Goal: Information Seeking & Learning: Check status

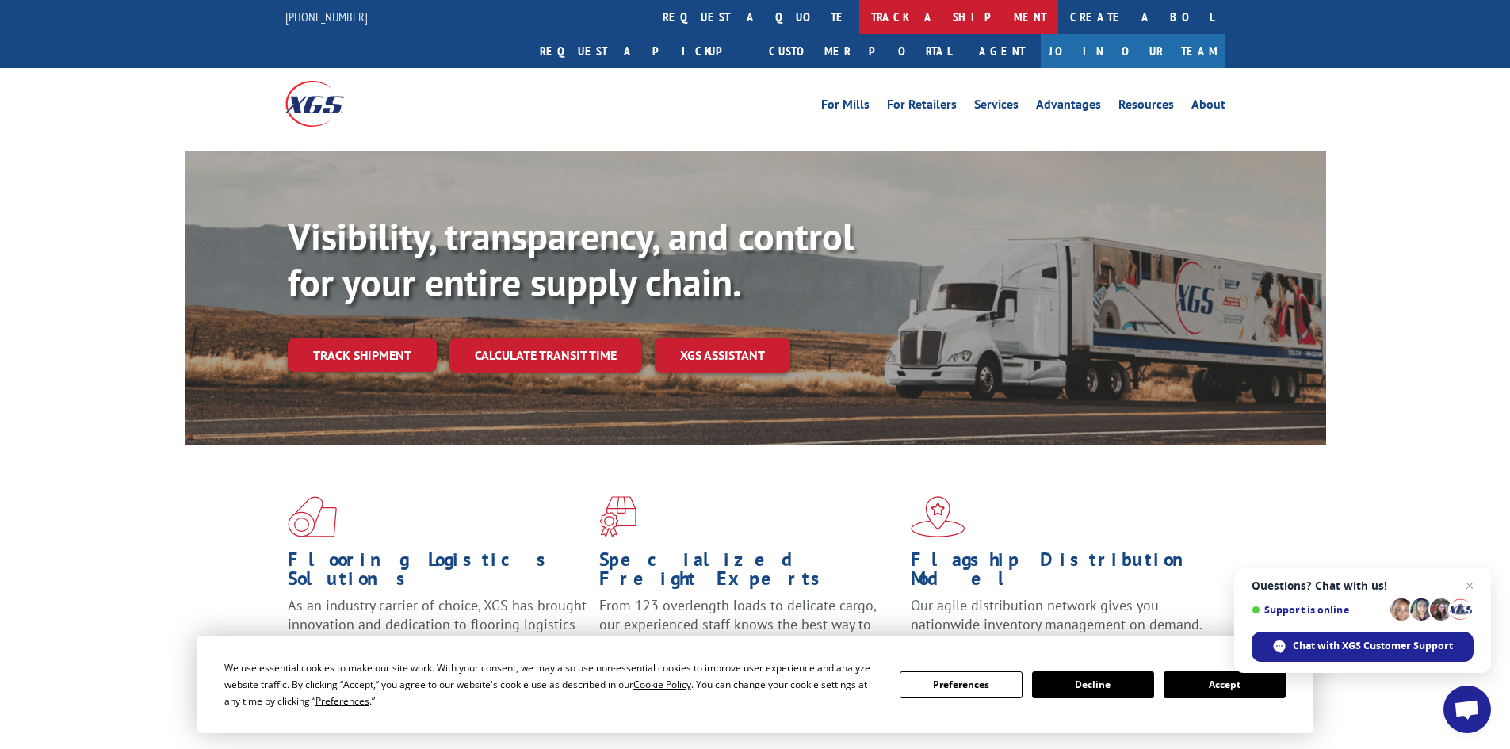
click at [859, 22] on link "track a shipment" at bounding box center [958, 17] width 199 height 34
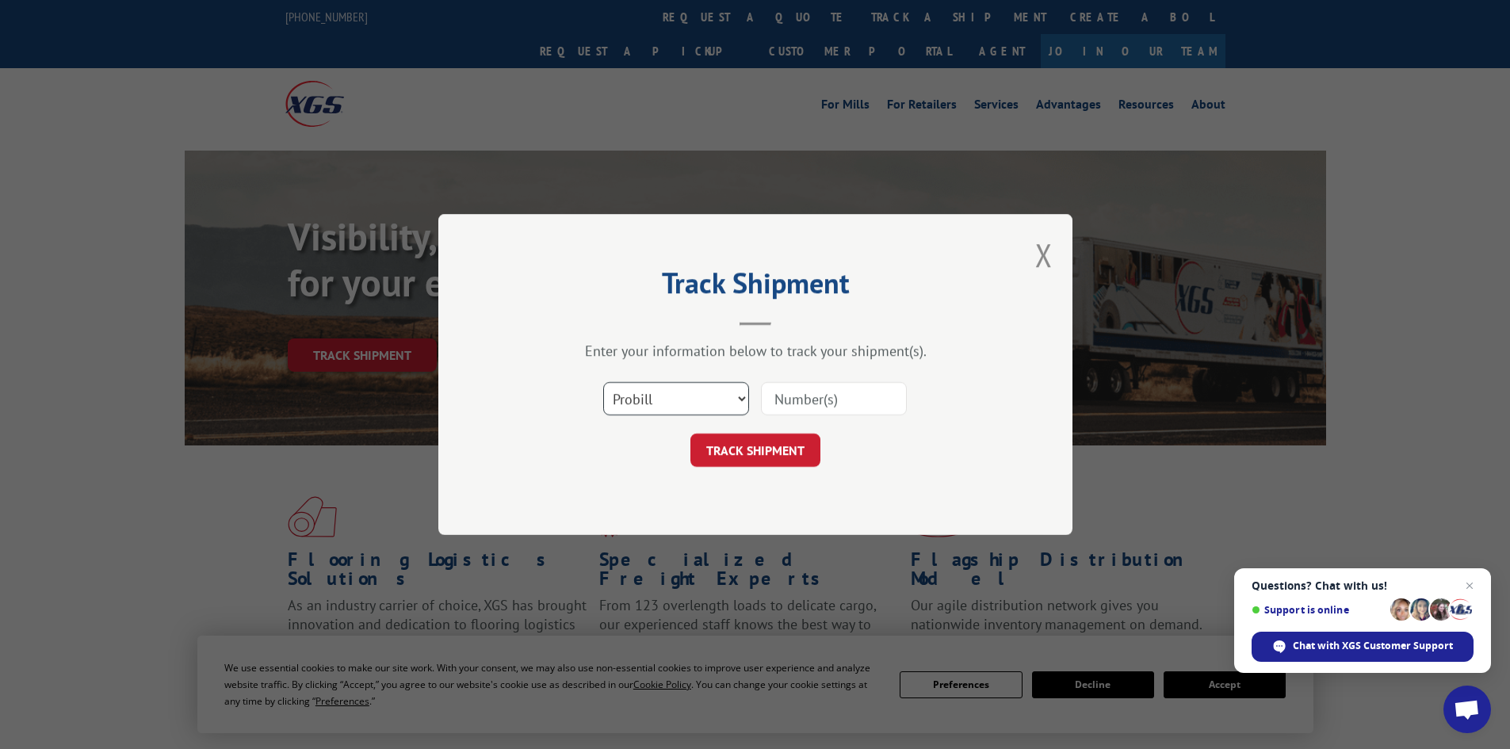
drag, startPoint x: 690, startPoint y: 395, endPoint x: 687, endPoint y: 408, distance: 13.8
click at [690, 395] on select "Select category... Probill BOL PO" at bounding box center [676, 398] width 146 height 33
select select "bol"
click at [603, 382] on select "Select category... Probill BOL PO" at bounding box center [676, 398] width 146 height 33
click at [820, 393] on input at bounding box center [834, 398] width 146 height 33
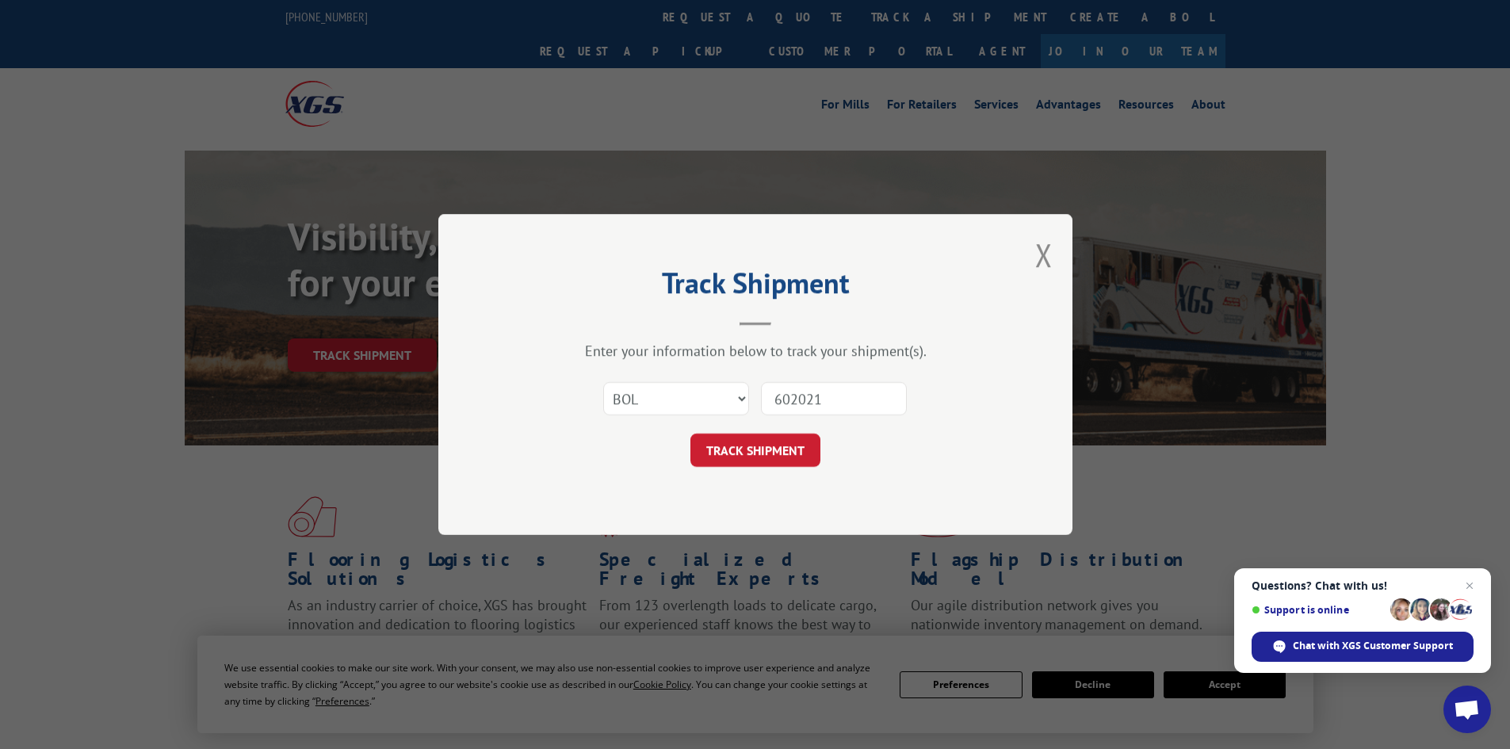
type input "6020211"
click button "TRACK SHIPMENT" at bounding box center [755, 450] width 130 height 33
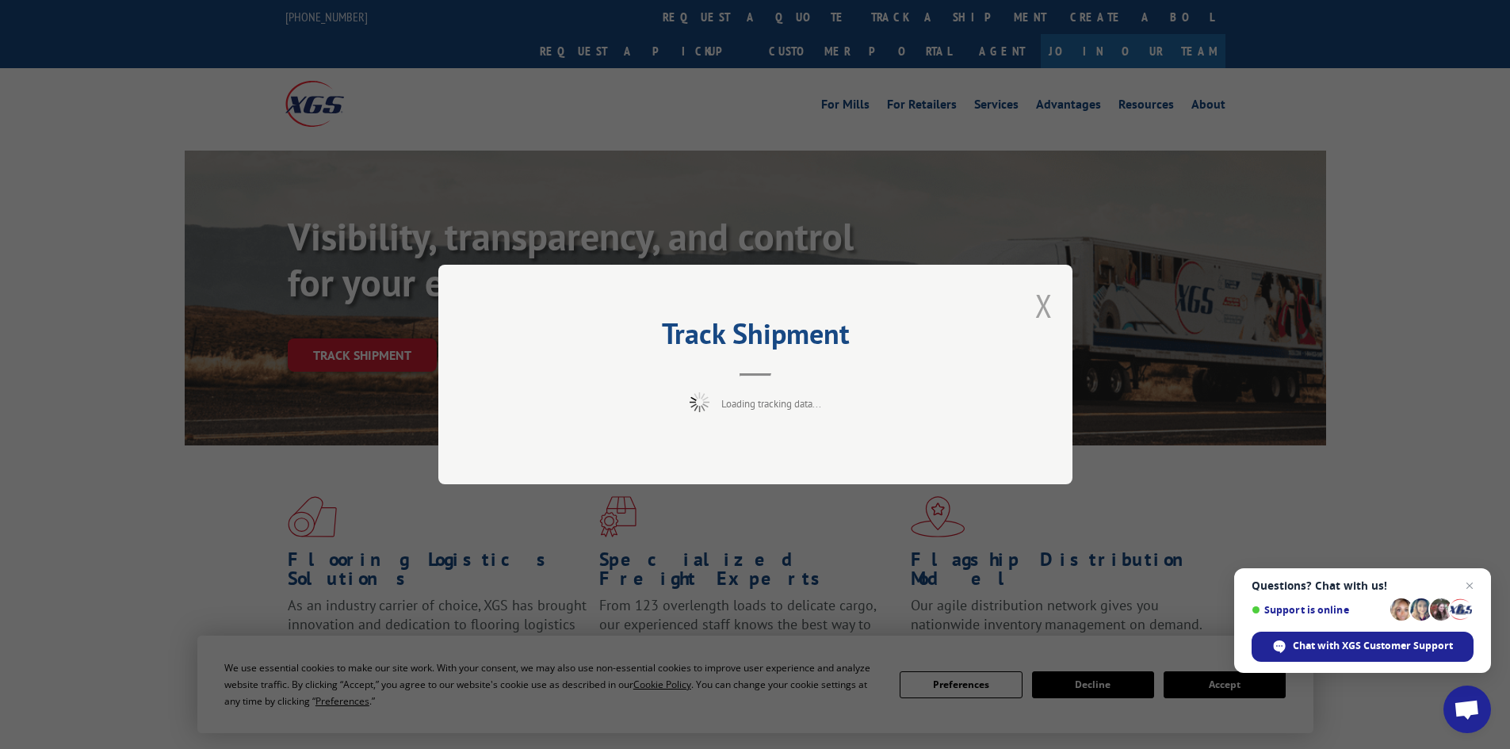
click at [1045, 308] on button "Close modal" at bounding box center [1043, 306] width 17 height 42
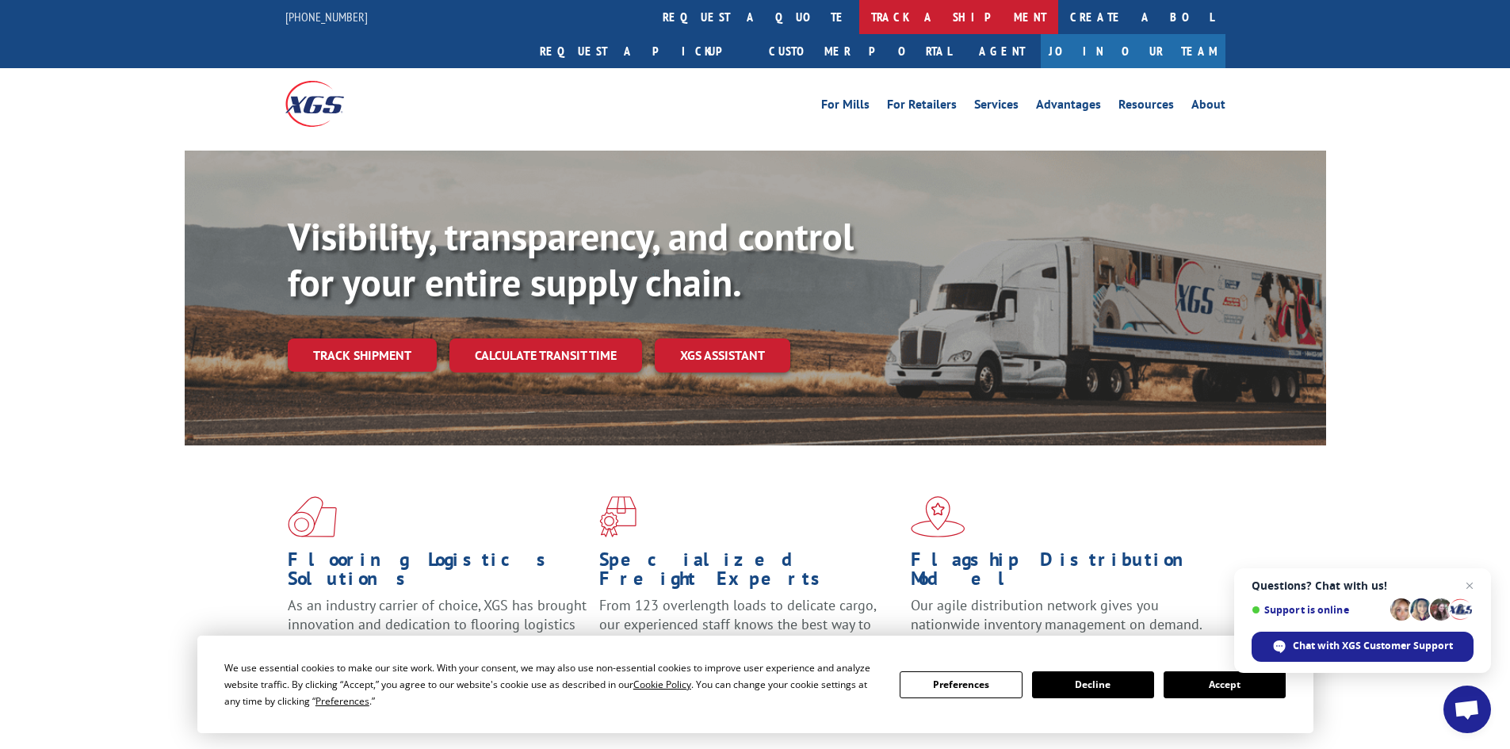
click at [859, 33] on link "track a shipment" at bounding box center [958, 17] width 199 height 34
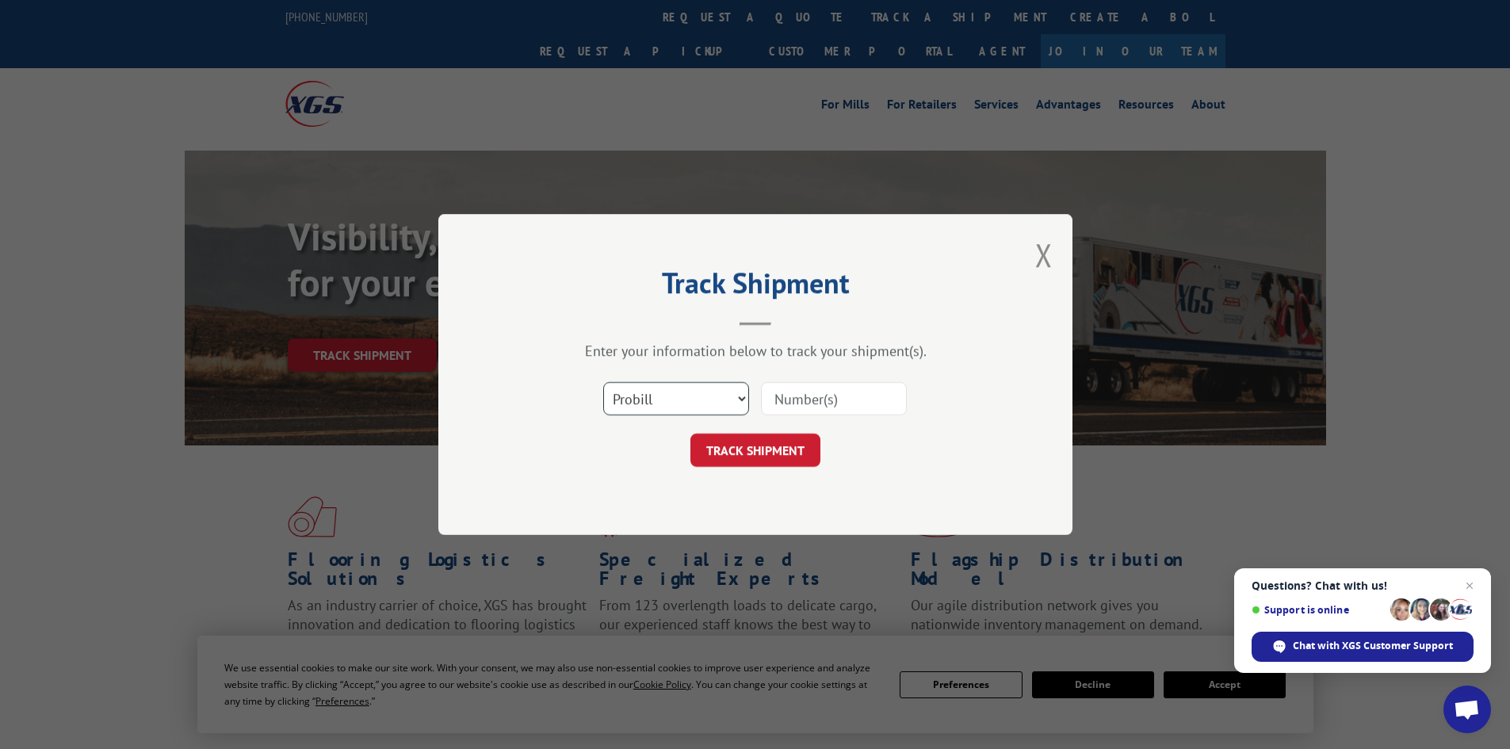
click at [667, 403] on select "Select category... Probill BOL PO" at bounding box center [676, 398] width 146 height 33
select select "bol"
click at [603, 382] on select "Select category... Probill BOL PO" at bounding box center [676, 398] width 146 height 33
click at [839, 400] on input at bounding box center [834, 398] width 146 height 33
type input "6020011"
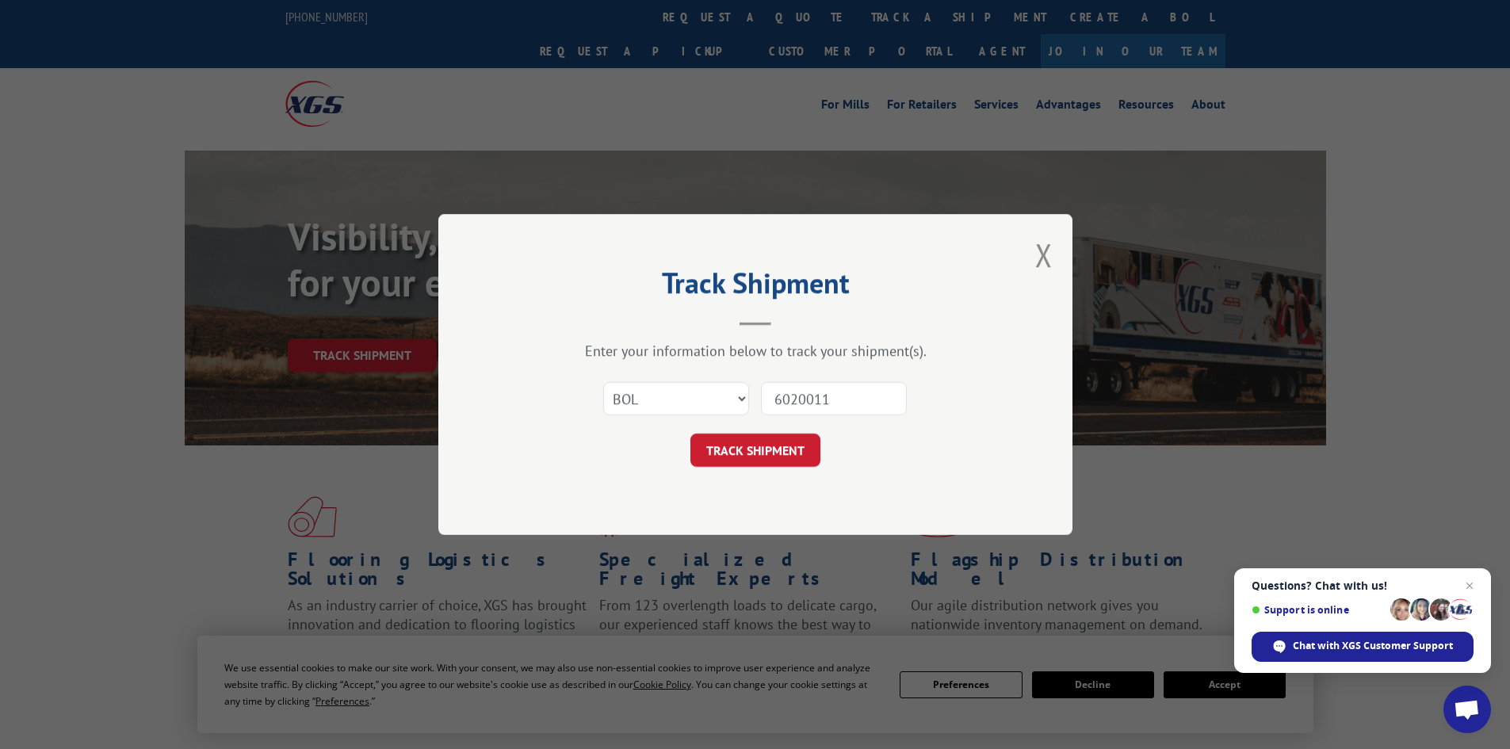
click button "TRACK SHIPMENT" at bounding box center [755, 450] width 130 height 33
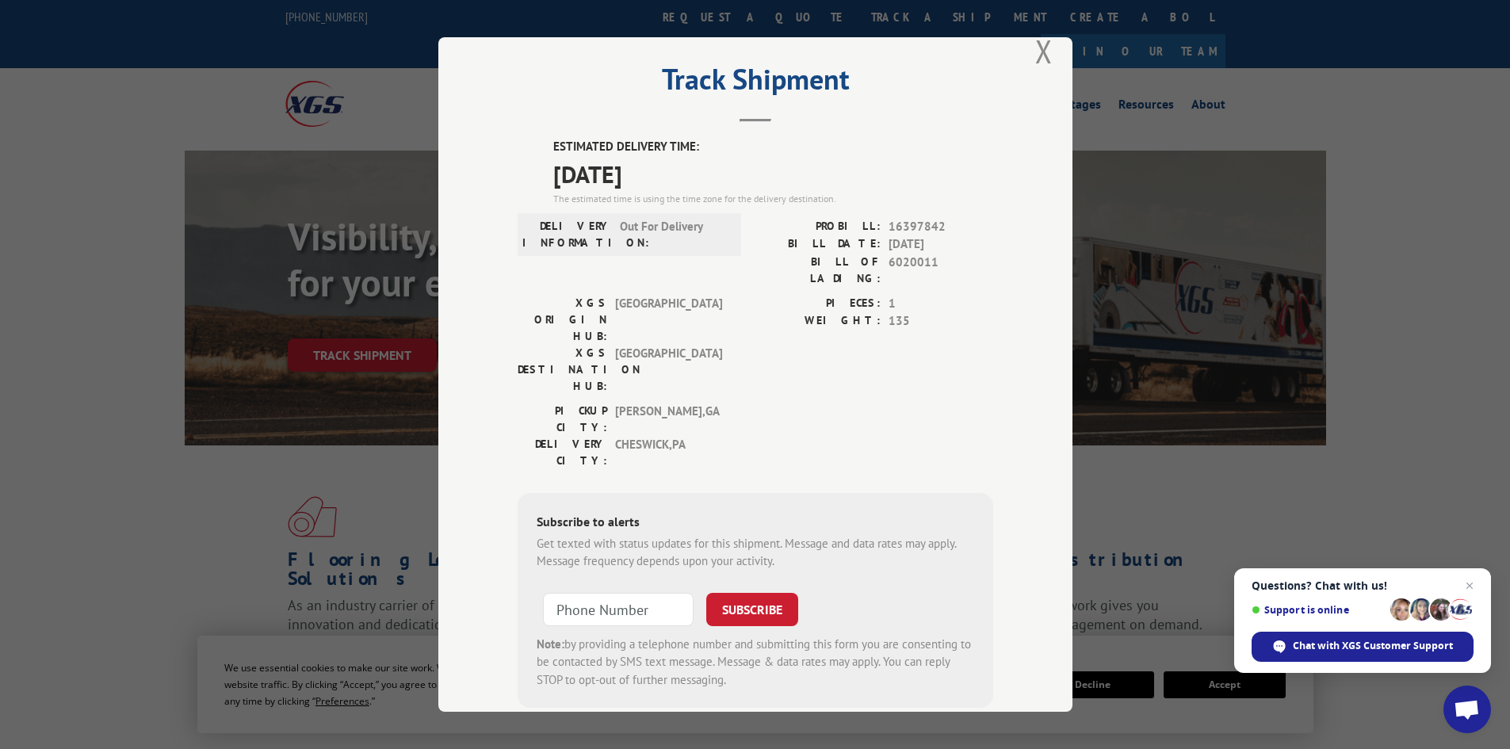
scroll to position [39, 0]
